Goal: Transaction & Acquisition: Obtain resource

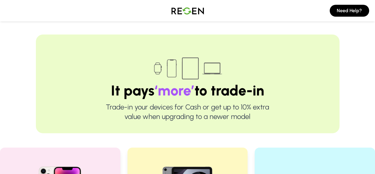
click at [200, 6] on img at bounding box center [188, 10] width 42 height 17
click at [199, 9] on img at bounding box center [188, 10] width 42 height 17
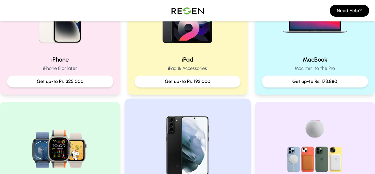
scroll to position [148, 0]
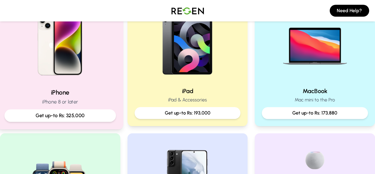
click at [82, 80] on img at bounding box center [60, 43] width 80 height 80
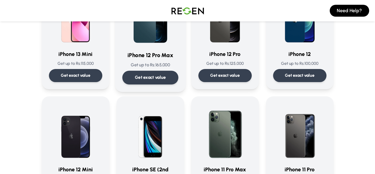
scroll to position [415, 0]
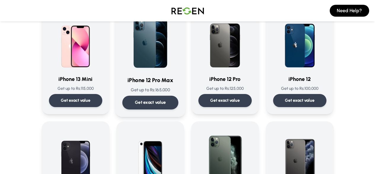
click at [122, 96] on div "Get exact value" at bounding box center [150, 103] width 56 height 14
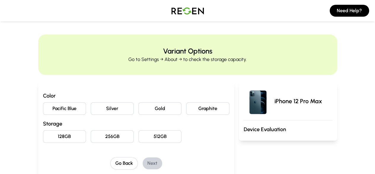
click at [43, 106] on button "Pacific Blue" at bounding box center [64, 108] width 43 height 12
click at [43, 131] on button "128GB" at bounding box center [64, 136] width 43 height 12
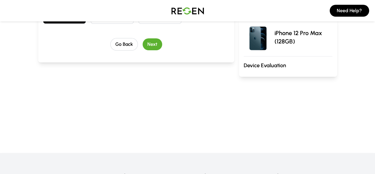
scroll to position [30, 0]
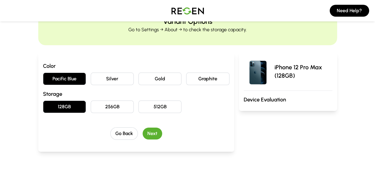
click at [269, 75] on img at bounding box center [258, 71] width 28 height 28
click at [146, 131] on button "Next" at bounding box center [153, 133] width 20 height 12
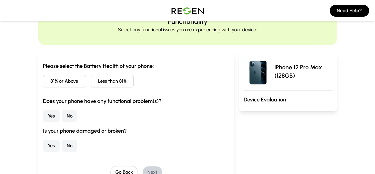
click at [43, 82] on button "81% or Above" at bounding box center [64, 81] width 43 height 12
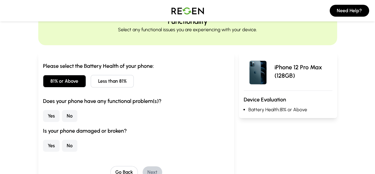
click at [62, 115] on button "No" at bounding box center [69, 116] width 15 height 12
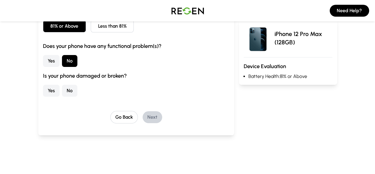
scroll to position [89, 0]
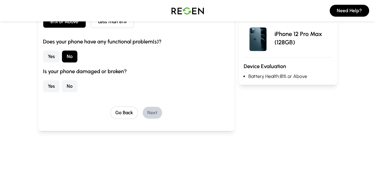
click at [62, 87] on button "No" at bounding box center [69, 86] width 15 height 12
click at [143, 110] on button "Next" at bounding box center [153, 113] width 20 height 12
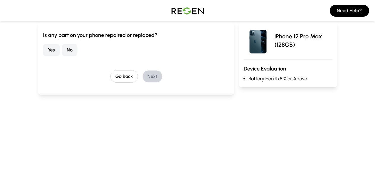
scroll to position [0, 0]
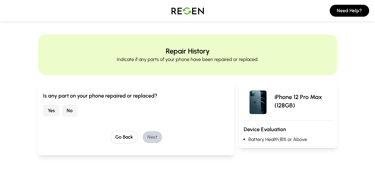
click at [62, 109] on button "No" at bounding box center [69, 110] width 15 height 12
click at [143, 131] on button "Next" at bounding box center [153, 137] width 20 height 12
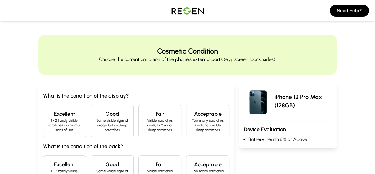
click at [48, 111] on h4 "Excellent" at bounding box center [64, 114] width 33 height 8
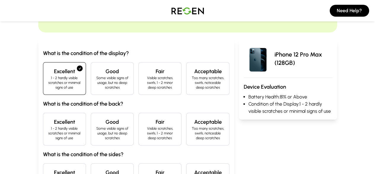
scroll to position [59, 0]
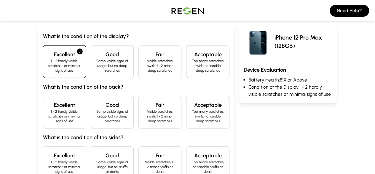
click at [48, 109] on p "1 - 2 hardly visible scratches or minimal signs of use" at bounding box center [64, 116] width 33 height 14
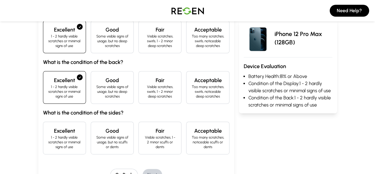
scroll to position [119, 0]
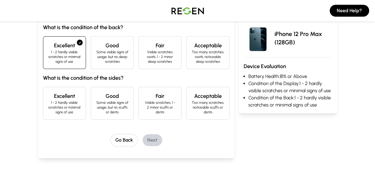
click at [48, 100] on p "1 - 2 hardly visible scratches or minimal signs of use" at bounding box center [64, 107] width 33 height 14
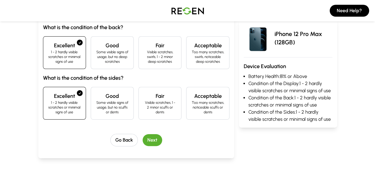
click at [143, 134] on button "Next" at bounding box center [153, 140] width 20 height 12
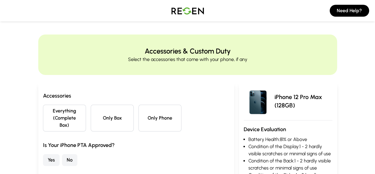
scroll to position [30, 0]
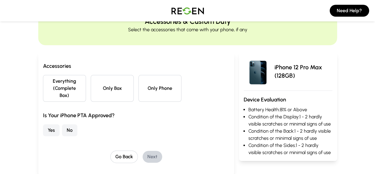
click at [144, 89] on button "Only Phone" at bounding box center [160, 88] width 43 height 27
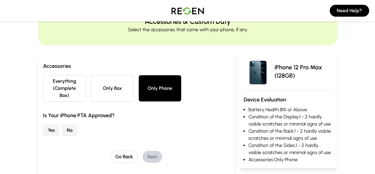
click at [43, 124] on button "Yes" at bounding box center [51, 130] width 17 height 12
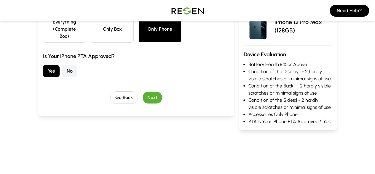
scroll to position [89, 0]
click at [143, 91] on button "Next" at bounding box center [153, 97] width 20 height 12
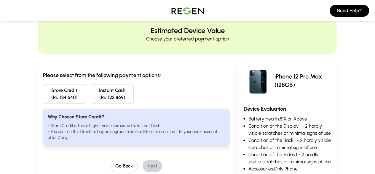
scroll to position [30, 0]
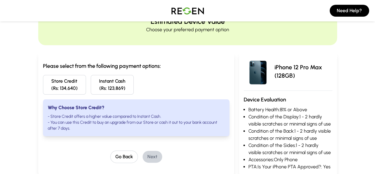
click at [91, 86] on button "Instant Cash (Rs: 123,869)" at bounding box center [112, 85] width 43 height 20
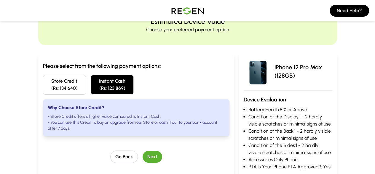
scroll to position [89, 0]
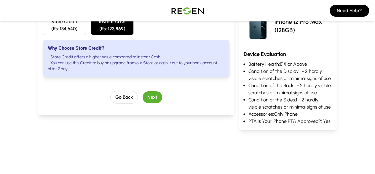
click at [143, 92] on button "Next" at bounding box center [153, 97] width 20 height 12
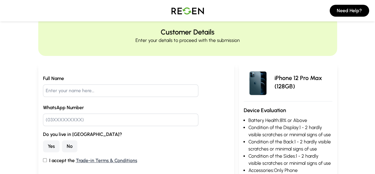
scroll to position [59, 0]
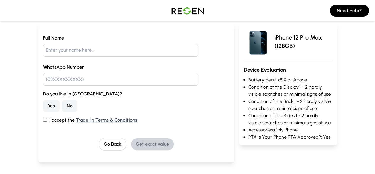
click at [43, 50] on input "text" at bounding box center [121, 50] width 156 height 12
type input "[PERSON_NAME]"
click at [43, 78] on input "text" at bounding box center [121, 79] width 156 height 12
type input "03331401166"
click at [43, 100] on button "Yes" at bounding box center [51, 106] width 17 height 12
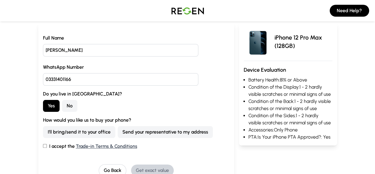
click at [38, 142] on div "Full Name muhammad hamza WhatsApp Number 03331401166 Do you live in Lahore? Yes…" at bounding box center [136, 106] width 196 height 166
click at [43, 144] on input "I accept the Trade-in Terms & Conditions" at bounding box center [45, 146] width 4 height 4
checkbox input "true"
click at [118, 129] on button "Send your representative to my address" at bounding box center [165, 132] width 95 height 12
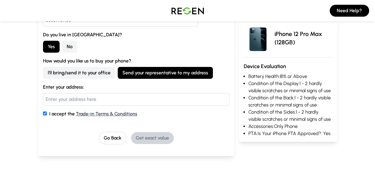
scroll to position [119, 0]
click at [54, 96] on input "text" at bounding box center [136, 99] width 187 height 12
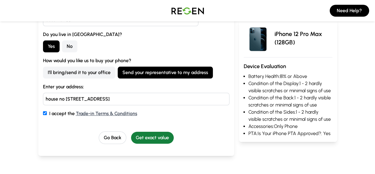
type input "house no 160 C Iqbal Avenue phase 3 Canal Road Lahore"
click at [146, 131] on button "Get exact value" at bounding box center [152, 137] width 43 height 12
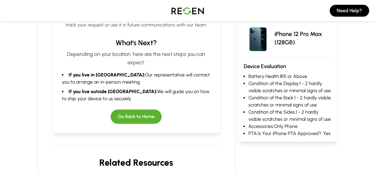
scroll to position [152, 0]
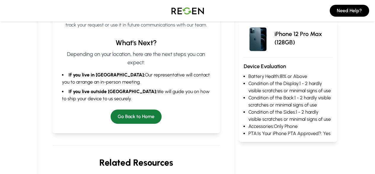
click at [131, 109] on button "Go Back to Home" at bounding box center [136, 116] width 51 height 14
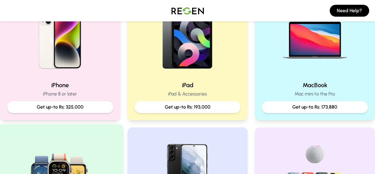
scroll to position [148, 0]
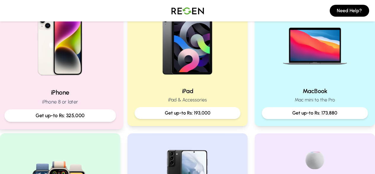
click at [62, 64] on img at bounding box center [60, 43] width 80 height 80
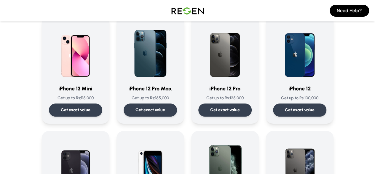
scroll to position [415, 0]
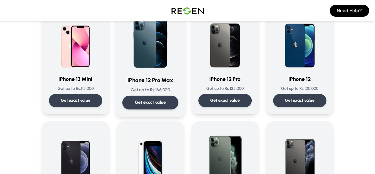
click at [147, 99] on p "Get exact value" at bounding box center [150, 102] width 31 height 6
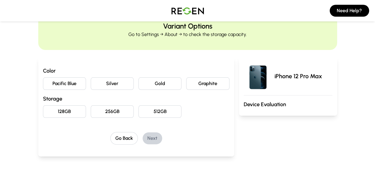
scroll to position [59, 0]
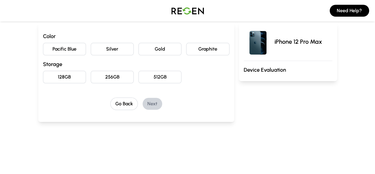
click at [43, 44] on button "Pacific Blue" at bounding box center [64, 49] width 43 height 12
click at [43, 76] on button "128GB" at bounding box center [64, 77] width 43 height 12
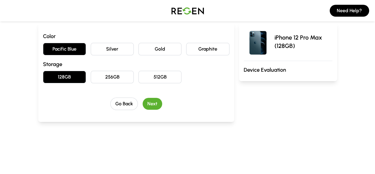
click at [284, 67] on h3 "Device Evaluation" at bounding box center [288, 70] width 89 height 8
click at [143, 105] on button "Next" at bounding box center [153, 104] width 20 height 12
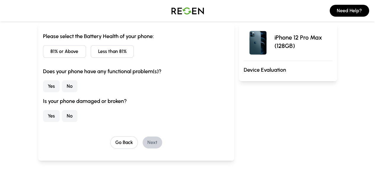
click at [43, 55] on button "81% or Above" at bounding box center [64, 51] width 43 height 12
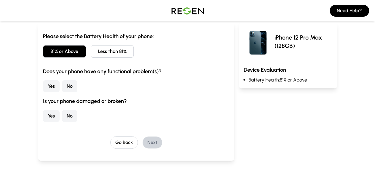
click at [62, 82] on button "No" at bounding box center [69, 86] width 15 height 12
click at [62, 112] on button "No" at bounding box center [69, 116] width 15 height 12
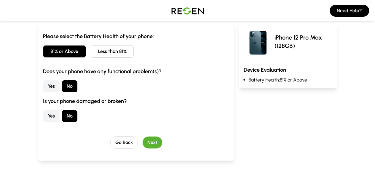
click at [143, 142] on button "Next" at bounding box center [153, 142] width 20 height 12
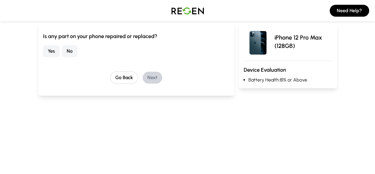
click at [62, 47] on button "No" at bounding box center [69, 51] width 15 height 12
click at [143, 75] on button "Next" at bounding box center [153, 78] width 20 height 12
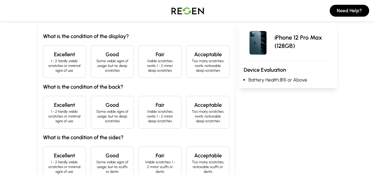
click at [51, 55] on h4 "Excellent" at bounding box center [64, 54] width 33 height 8
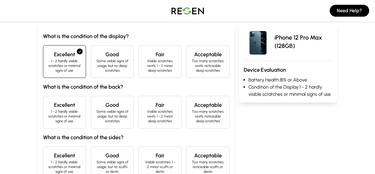
click at [48, 101] on h4 "Excellent" at bounding box center [64, 105] width 33 height 8
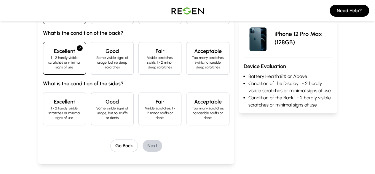
scroll to position [119, 0]
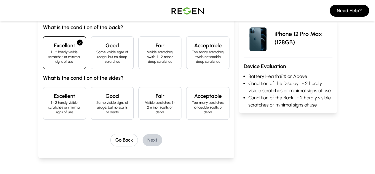
click at [48, 92] on h4 "Excellent" at bounding box center [64, 96] width 33 height 8
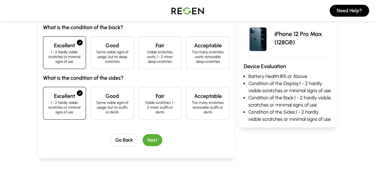
click at [143, 134] on button "Next" at bounding box center [153, 140] width 20 height 12
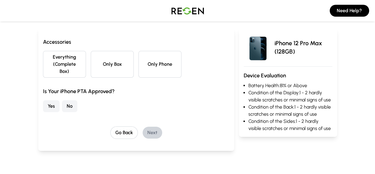
click at [144, 57] on button "Only Phone" at bounding box center [160, 64] width 43 height 27
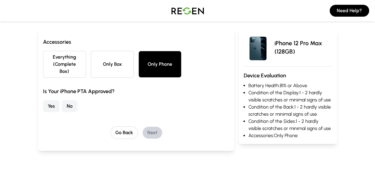
click at [43, 100] on button "Yes" at bounding box center [51, 106] width 17 height 12
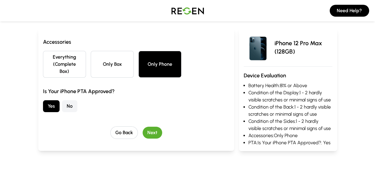
click at [148, 126] on button "Next" at bounding box center [153, 132] width 20 height 12
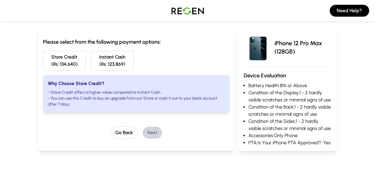
click at [105, 60] on button "Instant Cash (Rs: 123,869)" at bounding box center [112, 61] width 43 height 20
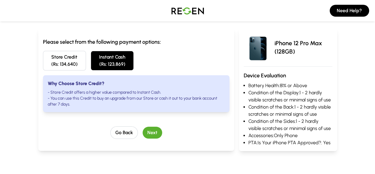
click at [43, 58] on button "Store Credit (Rs: 134,640)" at bounding box center [64, 61] width 43 height 20
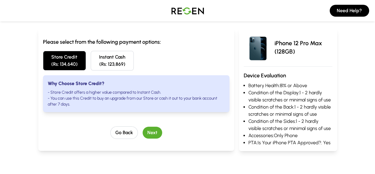
click at [91, 55] on button "Instant Cash (Rs: 123,869)" at bounding box center [112, 61] width 43 height 20
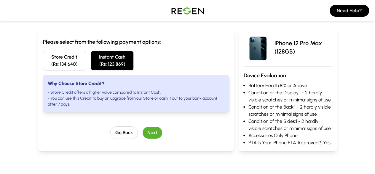
click at [143, 126] on button "Next" at bounding box center [153, 132] width 20 height 12
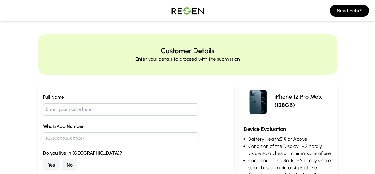
scroll to position [0, 0]
click at [66, 106] on input "text" at bounding box center [121, 109] width 156 height 12
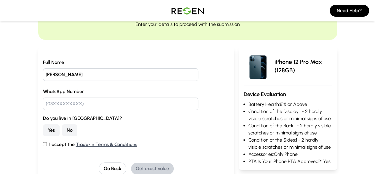
scroll to position [89, 0]
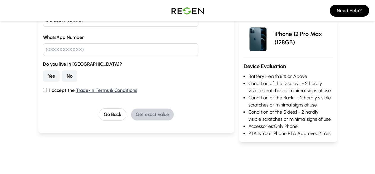
type input "[PERSON_NAME]"
click at [43, 51] on input "text" at bounding box center [121, 49] width 156 height 12
type input "03331401166"
click at [43, 74] on button "Yes" at bounding box center [51, 76] width 17 height 12
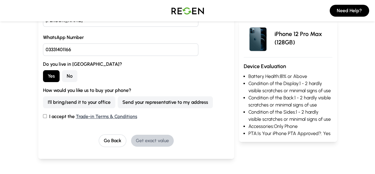
click at [43, 87] on label "How would you like us to buy your phone?" at bounding box center [136, 90] width 187 height 7
click at [118, 102] on button "Send your representative to my address" at bounding box center [165, 102] width 95 height 12
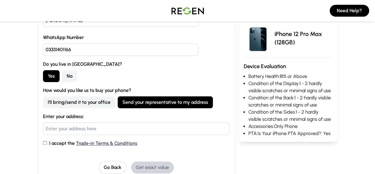
click at [61, 123] on input "text" at bounding box center [136, 128] width 187 height 12
type input "house no [STREET_ADDRESS]"
click at [43, 143] on label "I accept the Trade-in Terms & Conditions" at bounding box center [136, 142] width 187 height 7
click at [43, 143] on input "I accept the Trade-in Terms & Conditions" at bounding box center [45, 143] width 4 height 4
checkbox input "true"
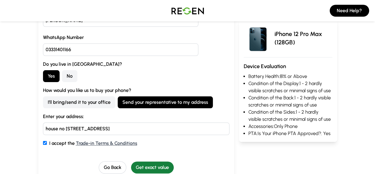
click at [144, 166] on button "Get exact value" at bounding box center [152, 167] width 43 height 12
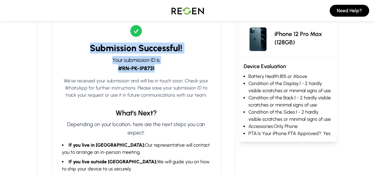
drag, startPoint x: 150, startPoint y: 67, endPoint x: 80, endPoint y: 47, distance: 72.5
click at [80, 47] on div "Submission Successful! Your submission ID is #RN-PK-IP8731 We’ve received your …" at bounding box center [137, 108] width 168 height 189
copy div "Submission Successful! Your submission ID is #RN-PK-IP8731"
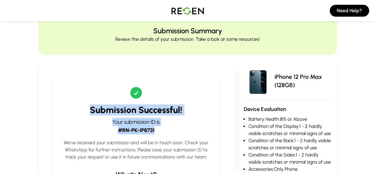
scroll to position [0, 0]
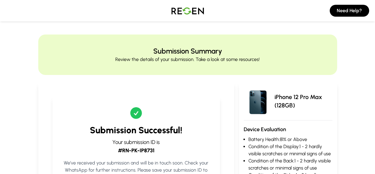
click at [218, 60] on p "Review the details of your submission. Take a look at some resources!" at bounding box center [187, 59] width 145 height 7
click at [138, 61] on p "Review the details of your submission. Take a look at some resources!" at bounding box center [187, 59] width 145 height 7
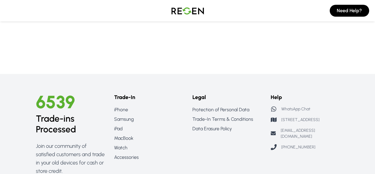
scroll to position [534, 0]
click at [290, 127] on p "[EMAIL_ADDRESS][DOMAIN_NAME]" at bounding box center [310, 133] width 59 height 12
drag, startPoint x: 325, startPoint y: 89, endPoint x: 281, endPoint y: 92, distance: 44.6
click at [281, 127] on div "[EMAIL_ADDRESS][DOMAIN_NAME]" at bounding box center [305, 133] width 69 height 12
click at [320, 117] on p "[STREET_ADDRESS]" at bounding box center [301, 120] width 38 height 6
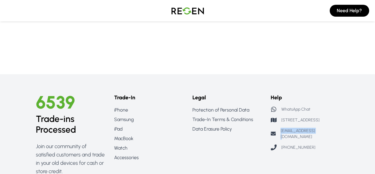
drag, startPoint x: 337, startPoint y: 92, endPoint x: 287, endPoint y: 93, distance: 49.3
click at [287, 127] on div "[EMAIL_ADDRESS][DOMAIN_NAME]" at bounding box center [305, 133] width 69 height 12
click at [339, 93] on div "Help WhatsApp Chat [STREET_ADDRESS] [EMAIL_ADDRESS][DOMAIN_NAME] [PHONE_NUMBER]" at bounding box center [305, 134] width 69 height 82
copy p "[EMAIL_ADDRESS][DOMAIN_NAME]"
drag, startPoint x: 328, startPoint y: 91, endPoint x: 288, endPoint y: 92, distance: 40.4
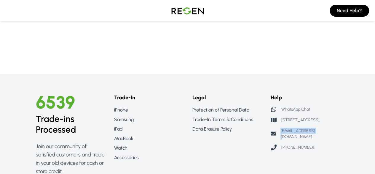
click at [288, 127] on div "[EMAIL_ADDRESS][DOMAIN_NAME]" at bounding box center [305, 133] width 69 height 12
